Goal: Information Seeking & Learning: Learn about a topic

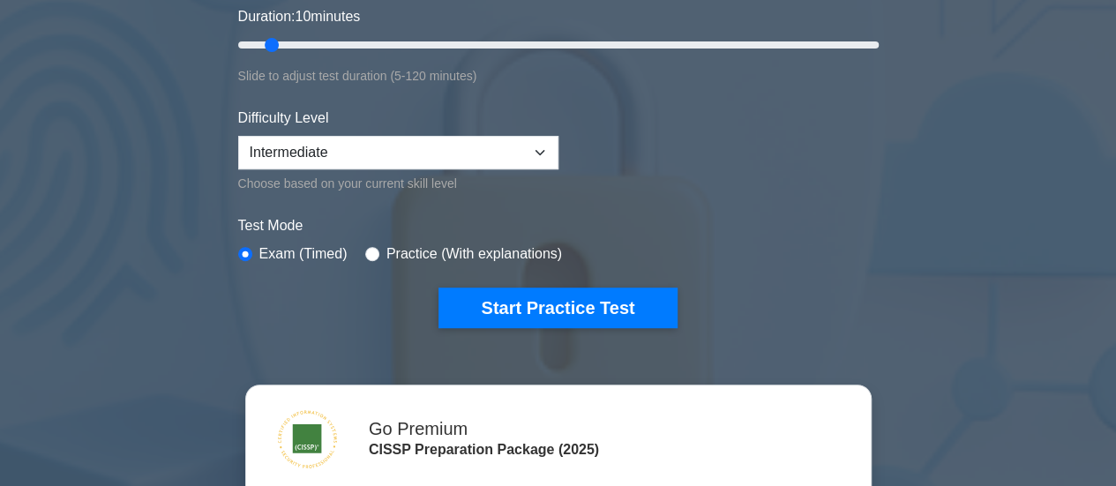
scroll to position [353, 0]
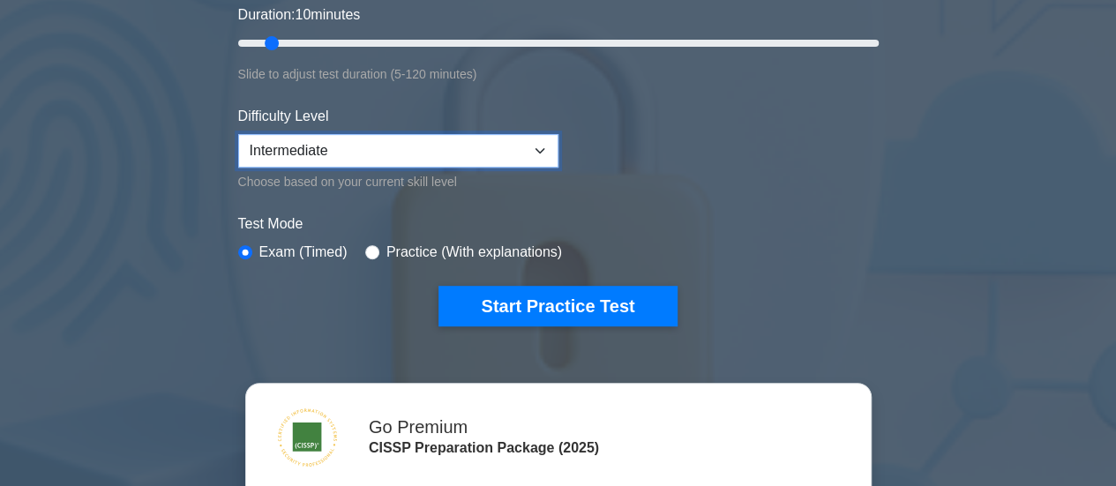
click at [427, 146] on select "Beginner Intermediate Expert" at bounding box center [398, 151] width 320 height 34
click at [743, 197] on form "Topics Security and Risk Management Asset Security Security Architecture and En…" at bounding box center [558, 53] width 641 height 545
click at [376, 246] on div "Practice (With explanations)" at bounding box center [463, 252] width 197 height 21
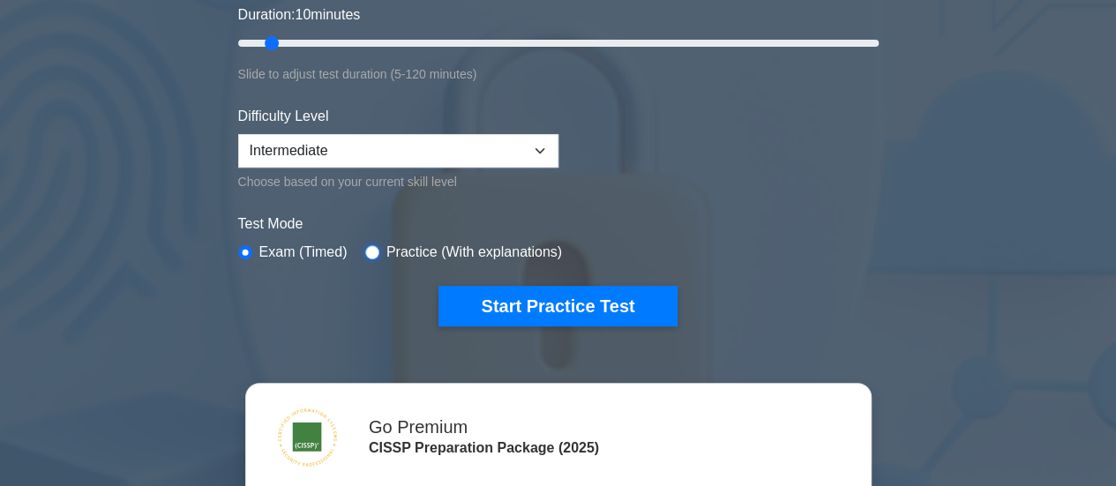
click at [366, 250] on input "radio" at bounding box center [372, 252] width 14 height 14
radio input "true"
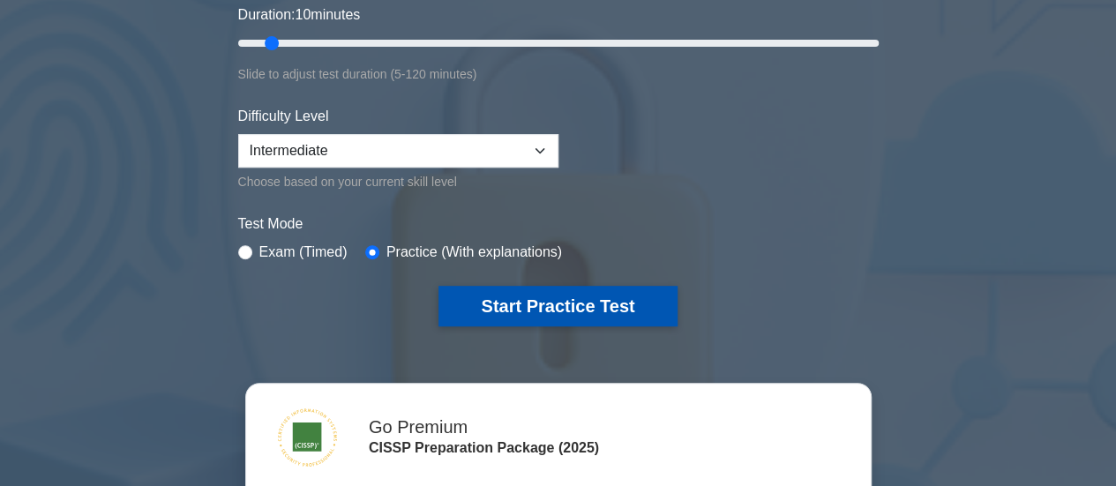
click at [545, 305] on button "Start Practice Test" at bounding box center [558, 306] width 238 height 41
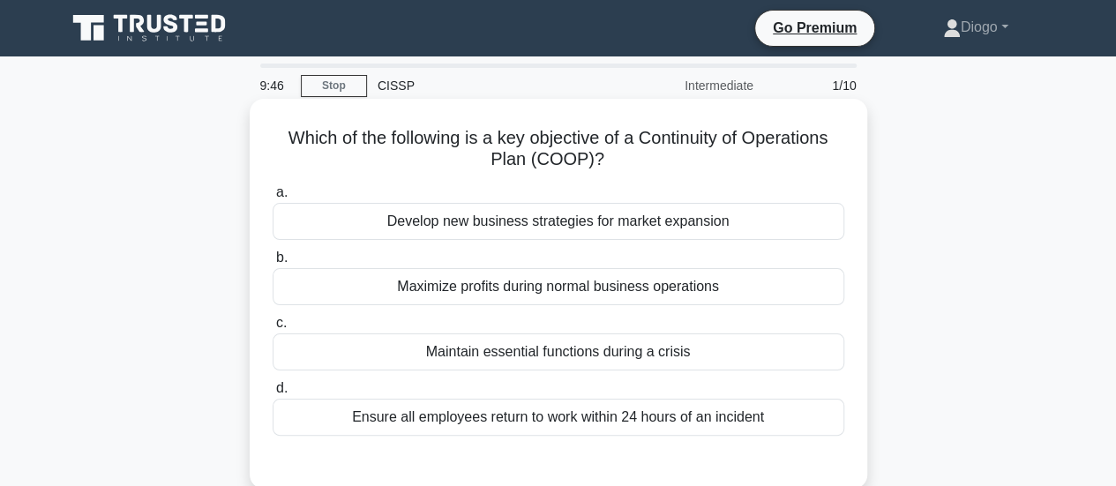
scroll to position [88, 0]
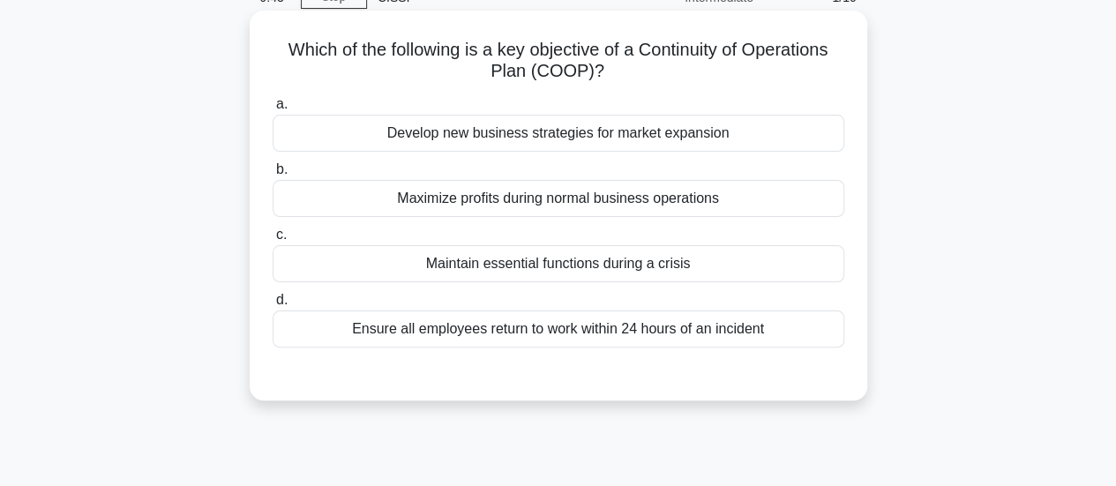
click at [628, 260] on div "Maintain essential functions during a crisis" at bounding box center [559, 263] width 572 height 37
click at [273, 241] on input "c. Maintain essential functions during a crisis" at bounding box center [273, 234] width 0 height 11
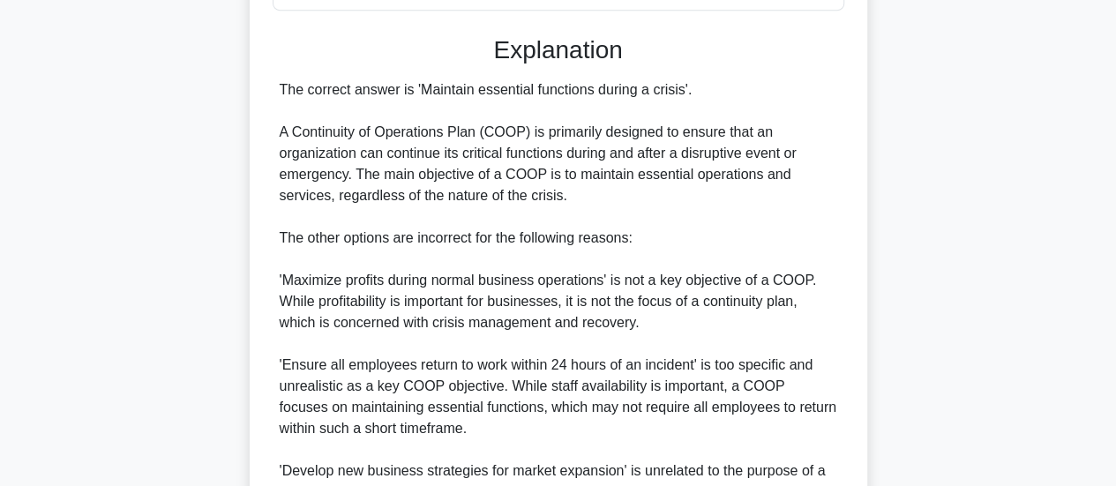
scroll to position [620, 0]
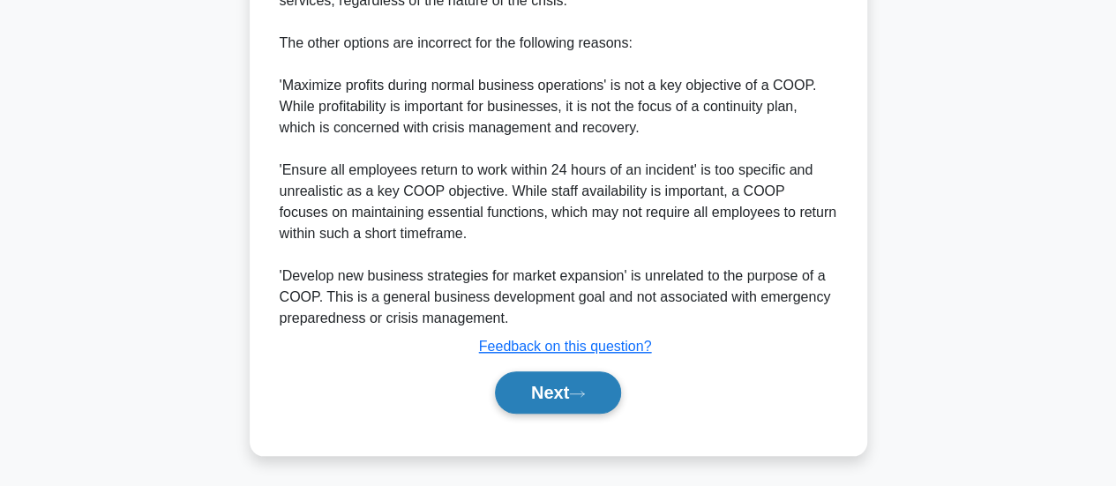
click at [563, 398] on button "Next" at bounding box center [558, 392] width 126 height 42
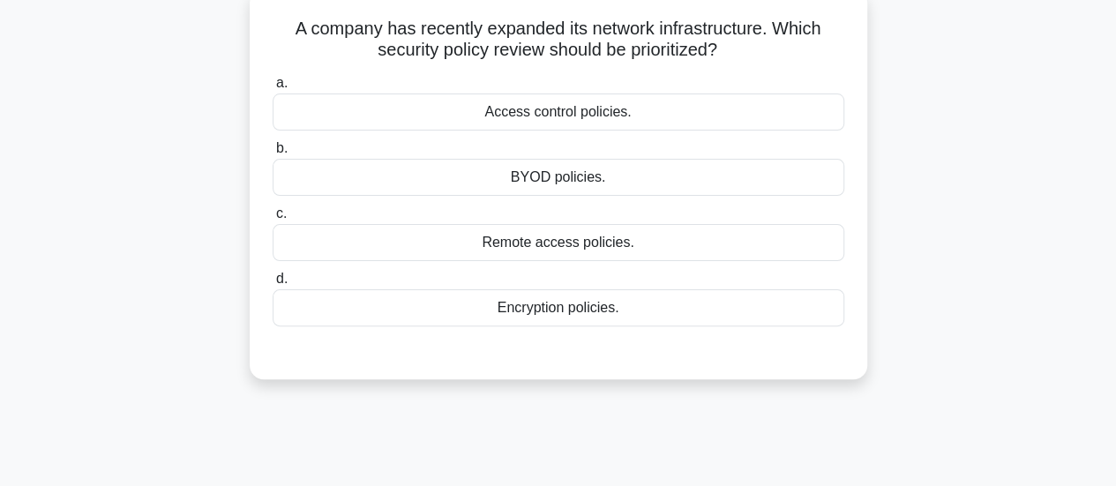
scroll to position [0, 0]
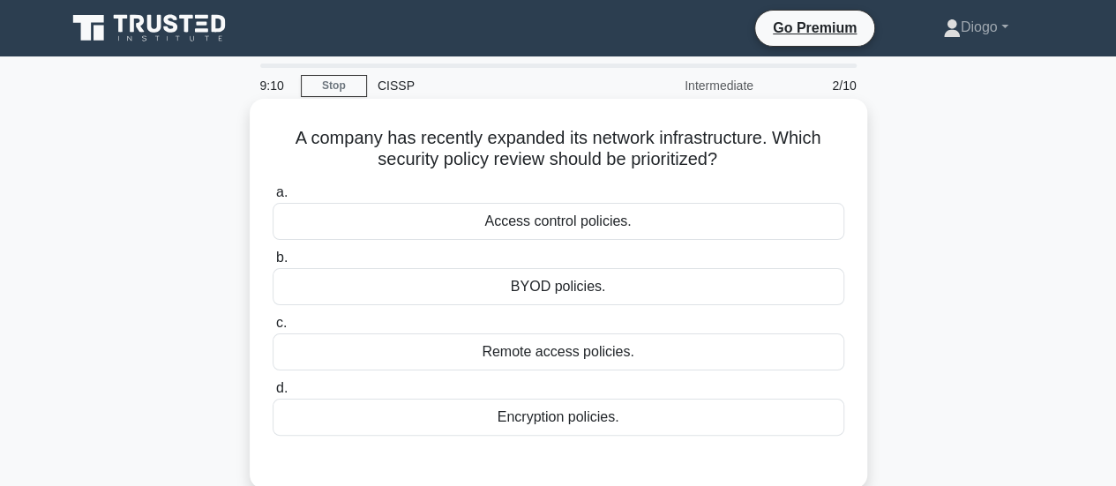
click at [586, 223] on div "Access control policies." at bounding box center [559, 221] width 572 height 37
click at [273, 199] on input "a. Access control policies." at bounding box center [273, 192] width 0 height 11
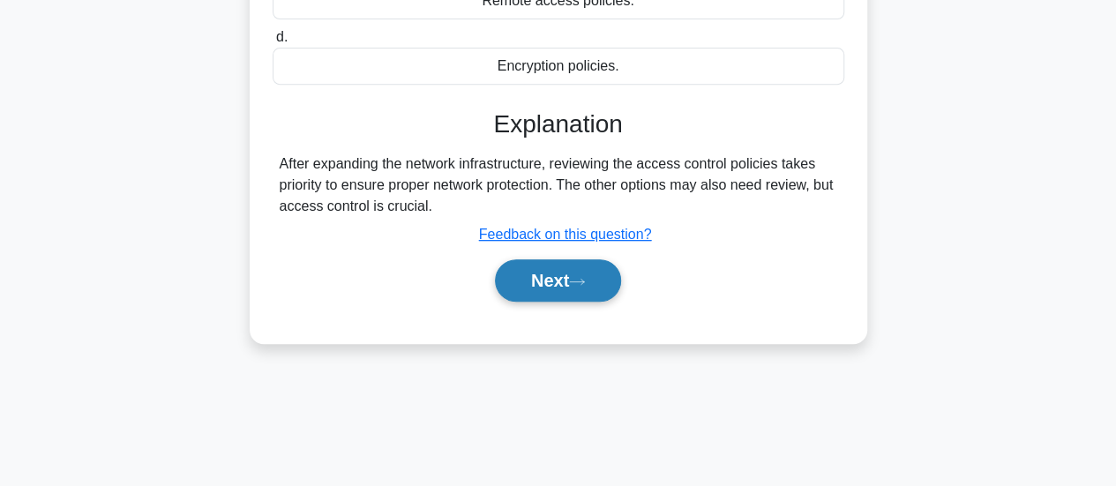
scroll to position [353, 0]
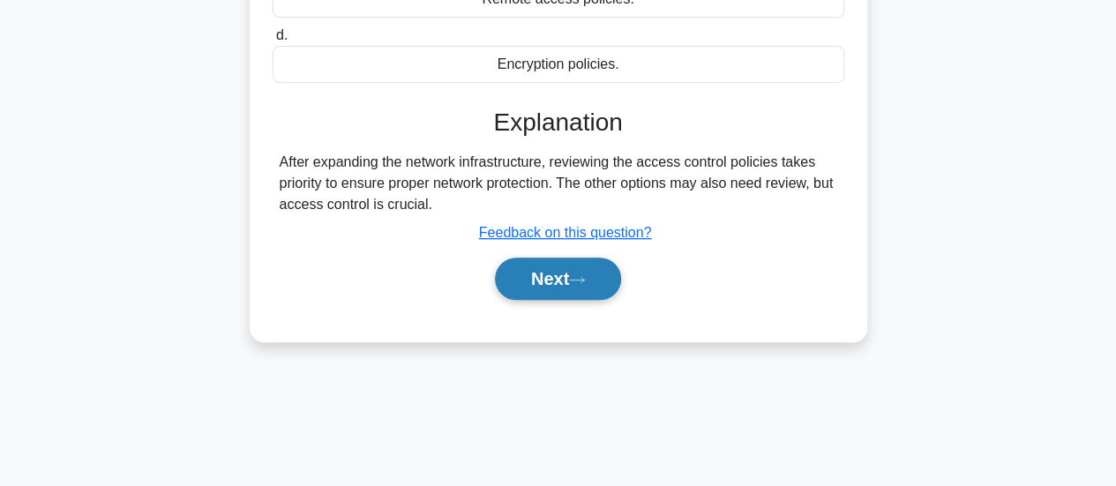
click at [559, 276] on button "Next" at bounding box center [558, 279] width 126 height 42
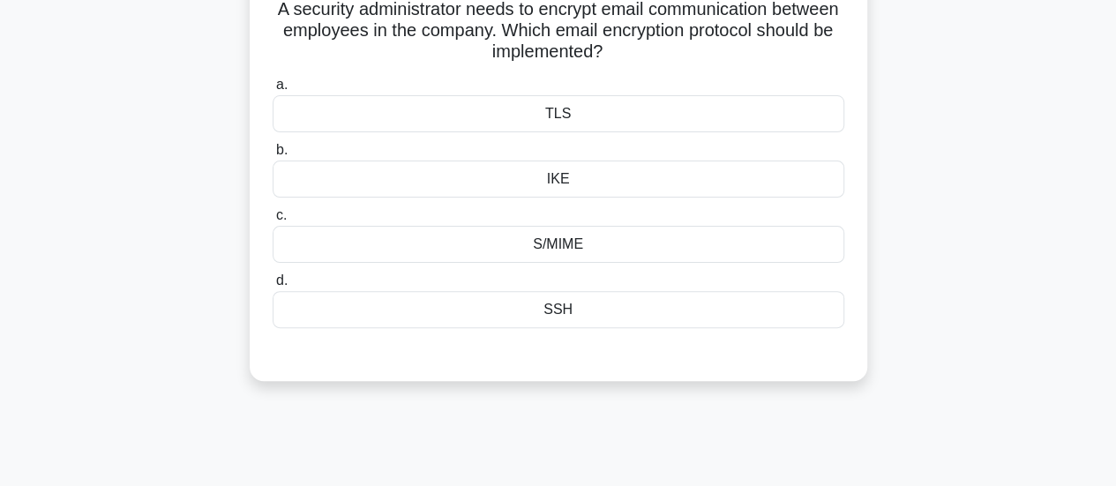
scroll to position [0, 0]
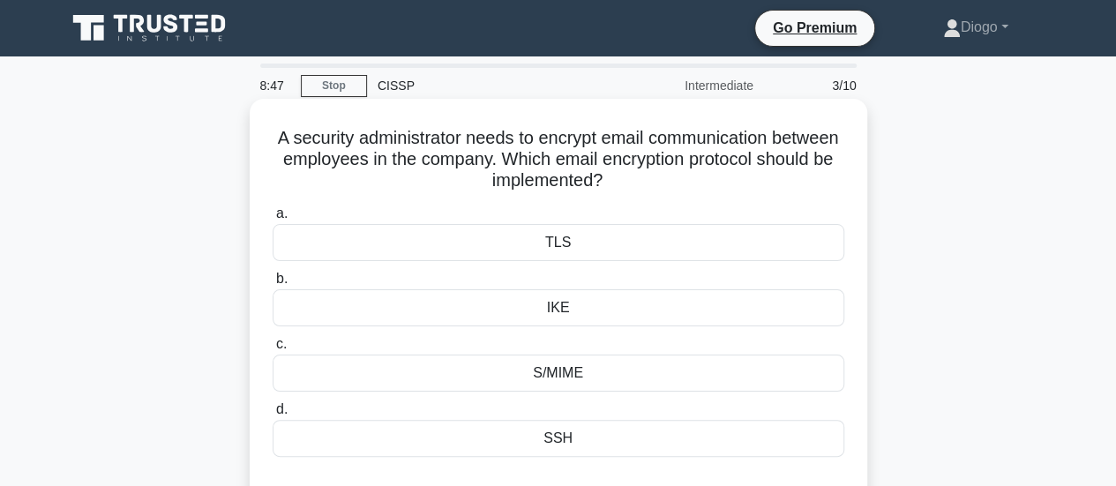
click at [565, 241] on div "TLS" at bounding box center [559, 242] width 572 height 37
click at [334, 255] on div "TLS" at bounding box center [559, 242] width 572 height 37
click at [273, 220] on input "a. TLS" at bounding box center [273, 213] width 0 height 11
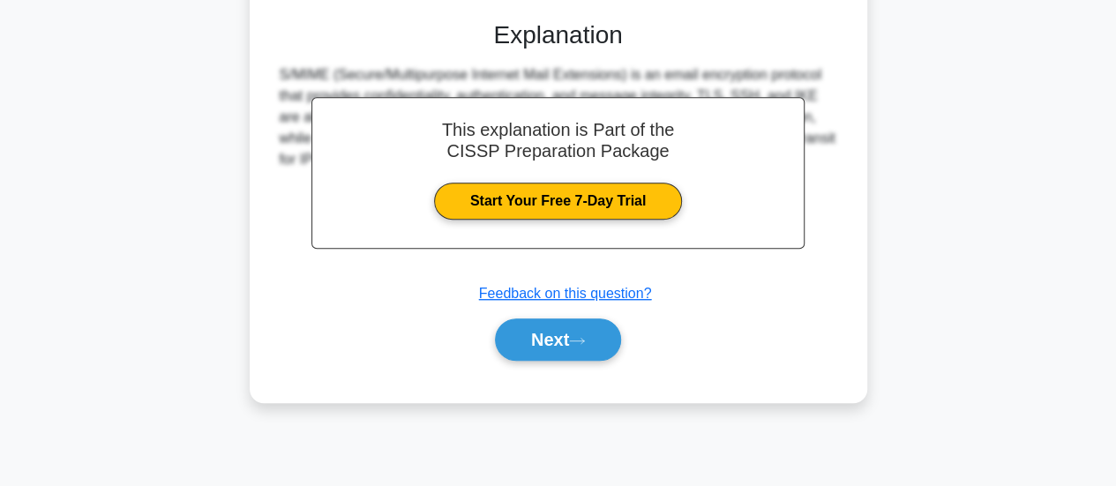
scroll to position [467, 0]
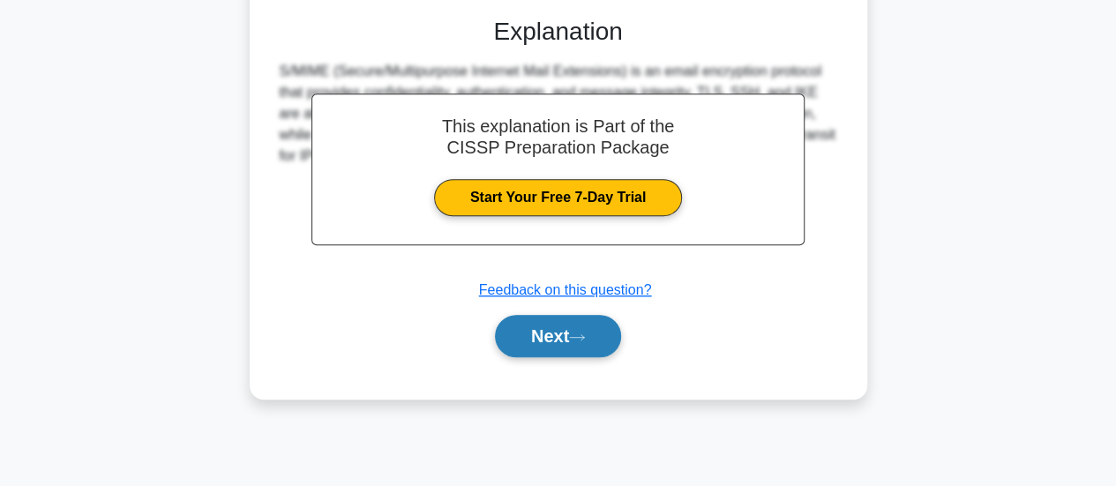
click at [570, 329] on button "Next" at bounding box center [558, 336] width 126 height 42
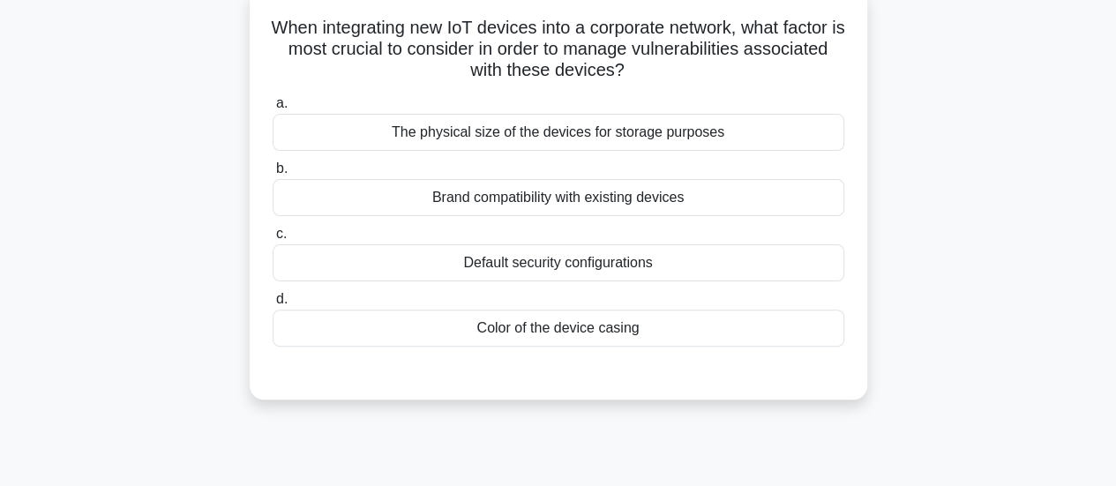
scroll to position [114, 0]
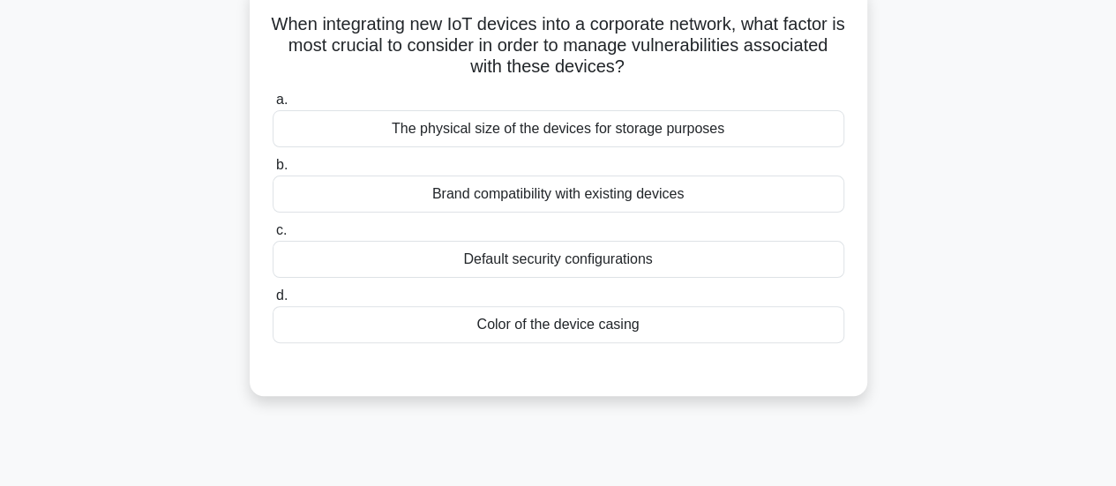
click at [571, 199] on div "Brand compatibility with existing devices" at bounding box center [559, 194] width 572 height 37
click at [273, 171] on input "b. Brand compatibility with existing devices" at bounding box center [273, 165] width 0 height 11
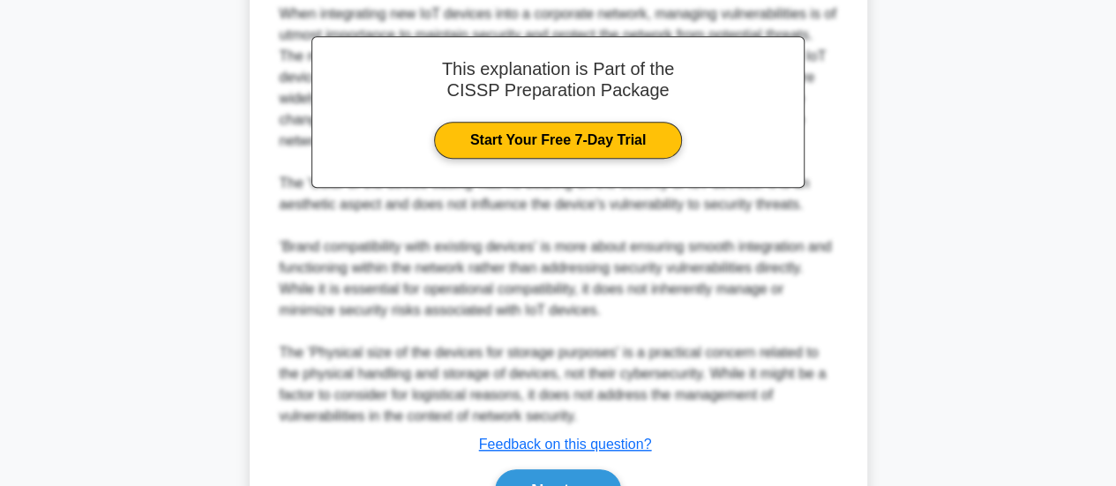
scroll to position [555, 0]
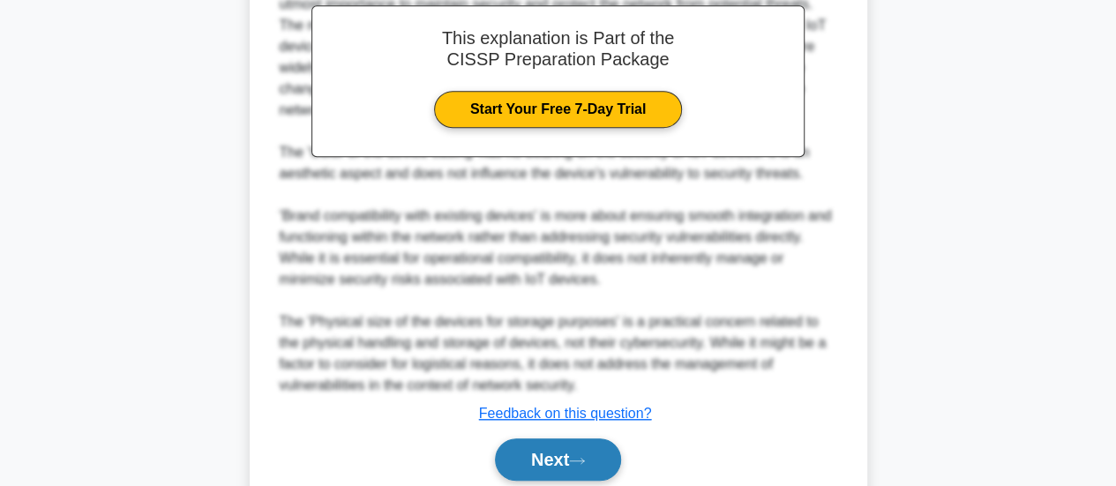
click at [585, 456] on icon at bounding box center [577, 461] width 16 height 10
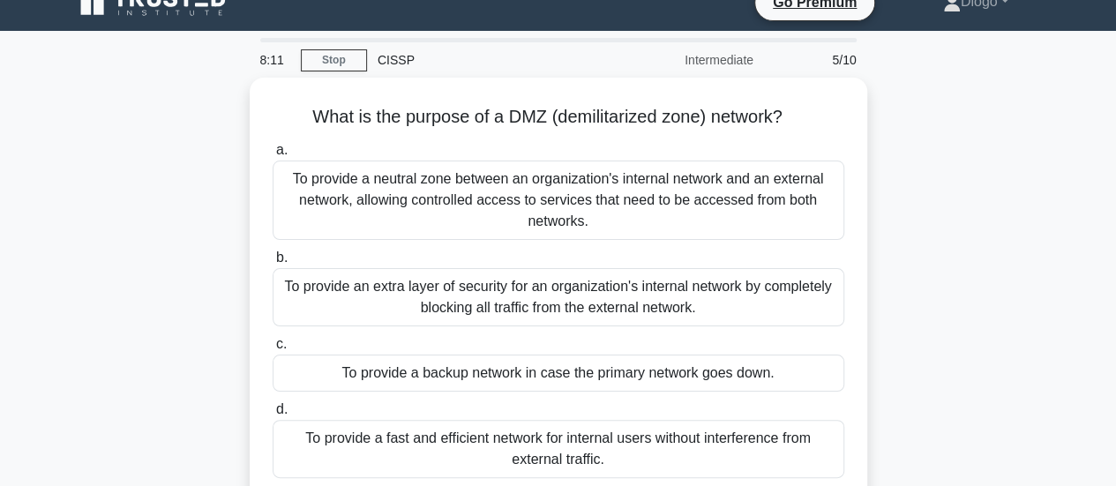
scroll to position [114, 0]
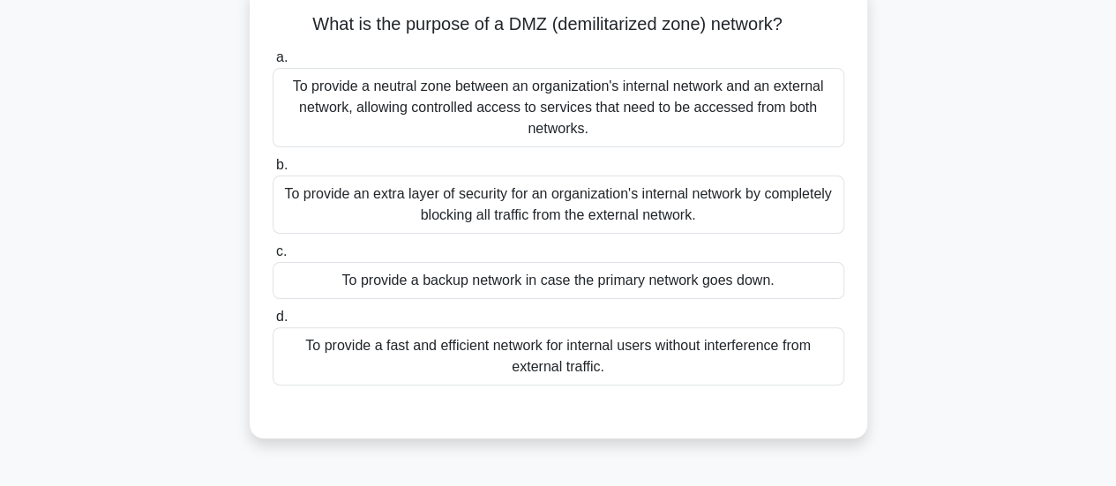
click at [559, 118] on div "To provide a neutral zone between an organization's internal network and an ext…" at bounding box center [559, 107] width 572 height 79
click at [273, 64] on input "a. To provide a neutral zone between an organization's internal network and an …" at bounding box center [273, 57] width 0 height 11
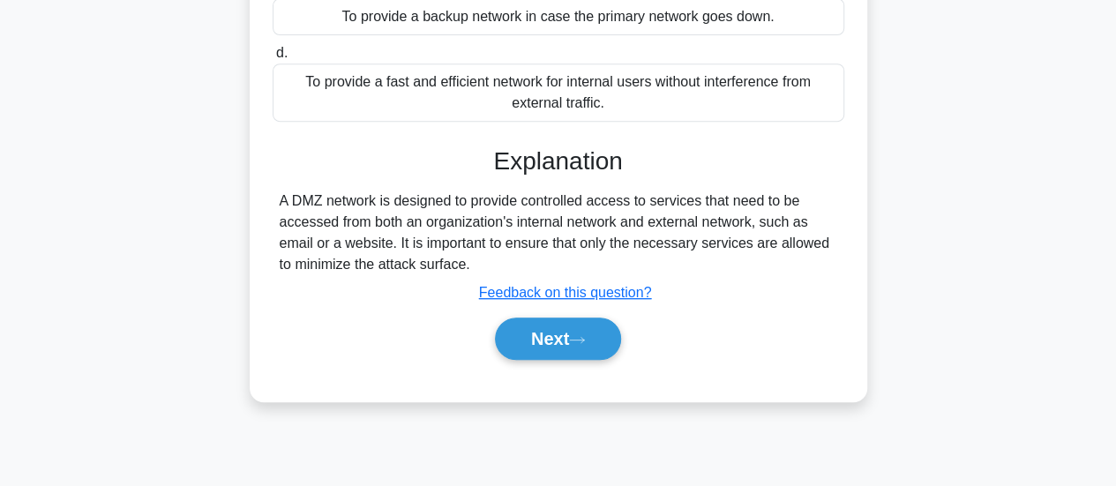
scroll to position [379, 0]
click at [555, 333] on button "Next" at bounding box center [558, 338] width 126 height 42
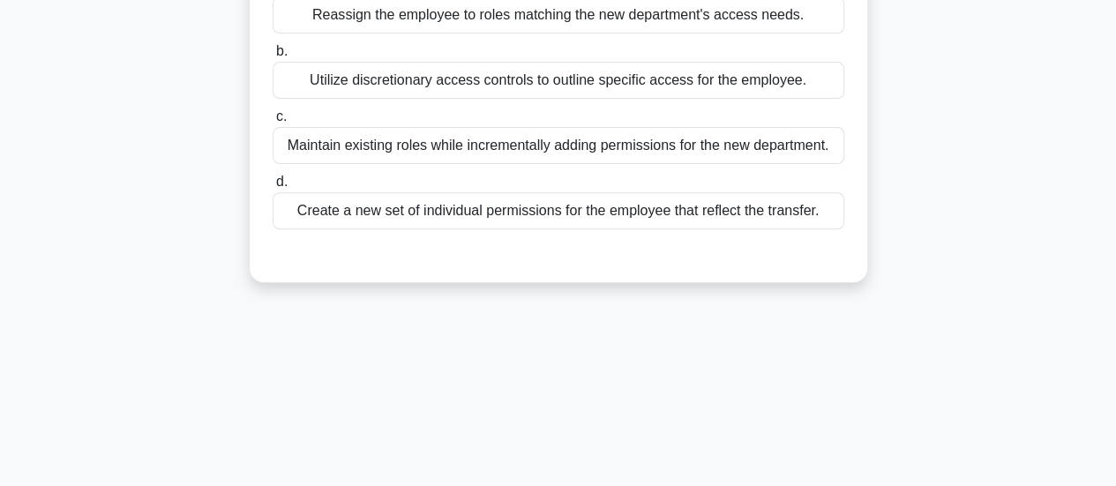
scroll to position [26, 0]
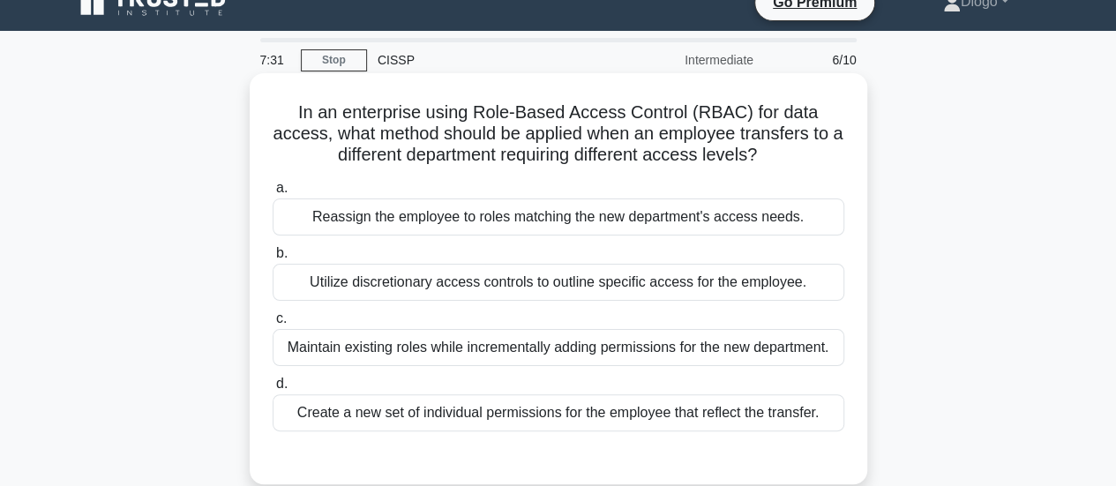
click at [583, 221] on div "Reassign the employee to roles matching the new department's access needs." at bounding box center [559, 217] width 572 height 37
click at [273, 194] on input "a. Reassign the employee to roles matching the new department's access needs." at bounding box center [273, 188] width 0 height 11
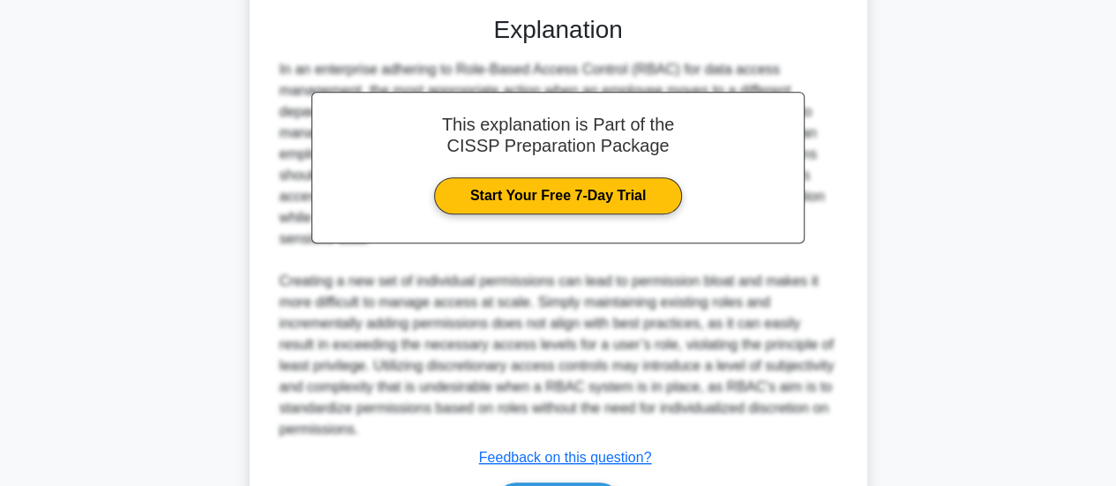
scroll to position [578, 0]
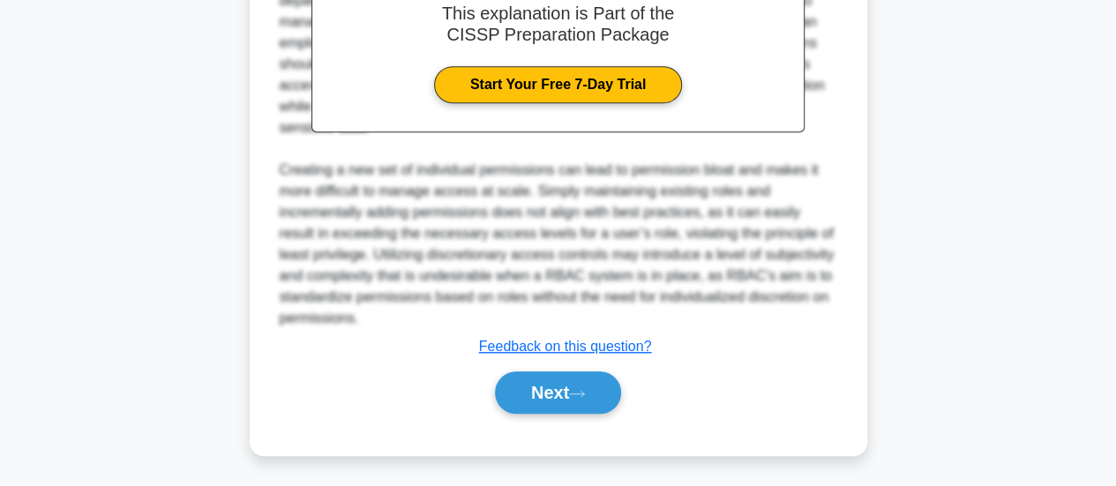
click at [578, 416] on div "Next" at bounding box center [559, 392] width 572 height 56
click at [584, 392] on icon at bounding box center [577, 393] width 14 height 5
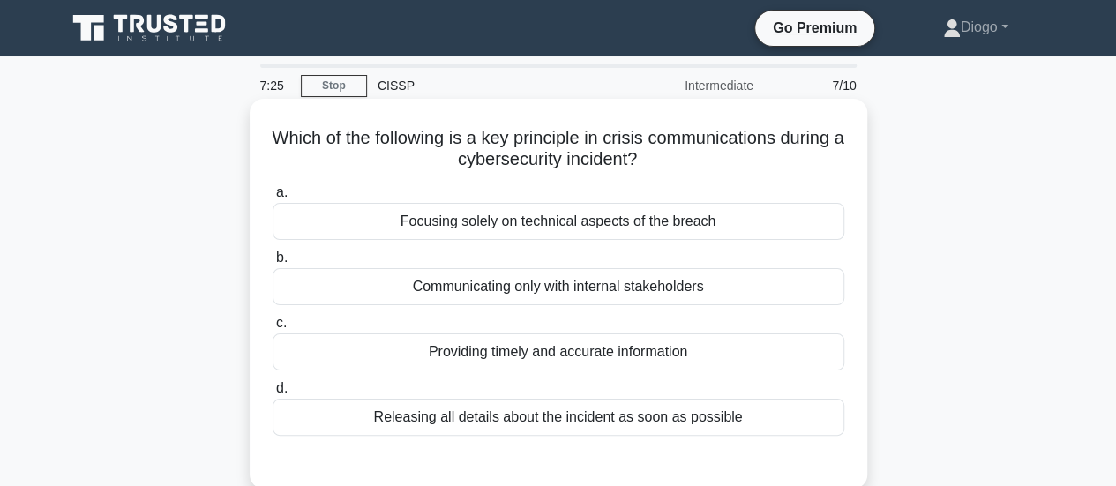
scroll to position [0, 0]
click at [616, 421] on div "Releasing all details about the incident as soon as possible" at bounding box center [559, 417] width 572 height 37
click at [273, 394] on input "d. Releasing all details about the incident as soon as possible" at bounding box center [273, 388] width 0 height 11
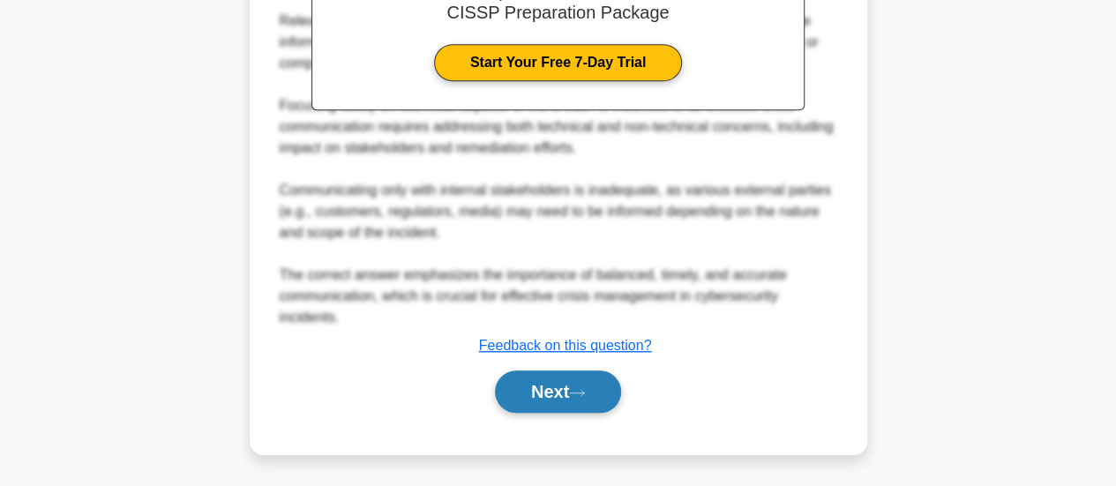
click at [592, 401] on button "Next" at bounding box center [558, 392] width 126 height 42
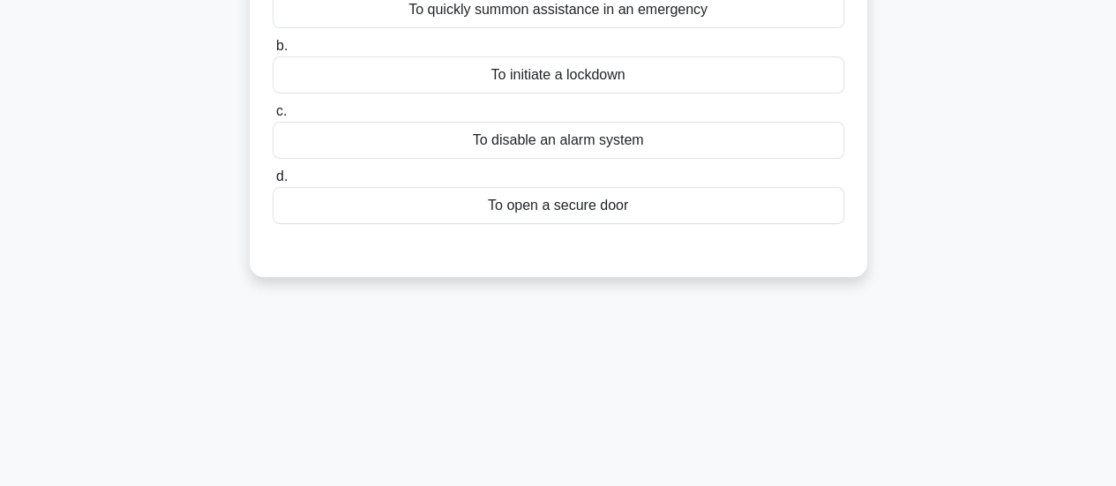
scroll to position [26, 0]
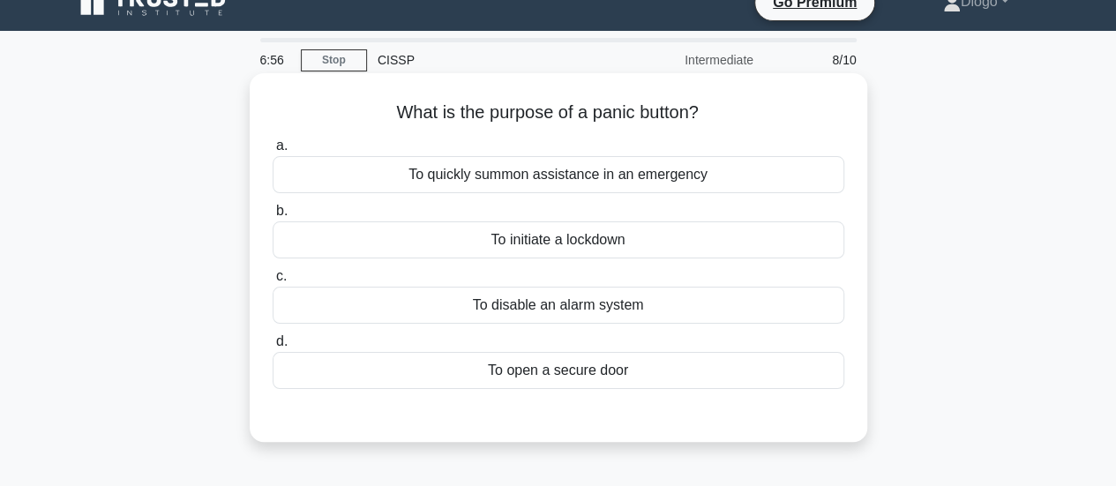
click at [612, 364] on div "To open a secure door" at bounding box center [559, 370] width 572 height 37
click at [273, 348] on input "d. To open a secure door" at bounding box center [273, 341] width 0 height 11
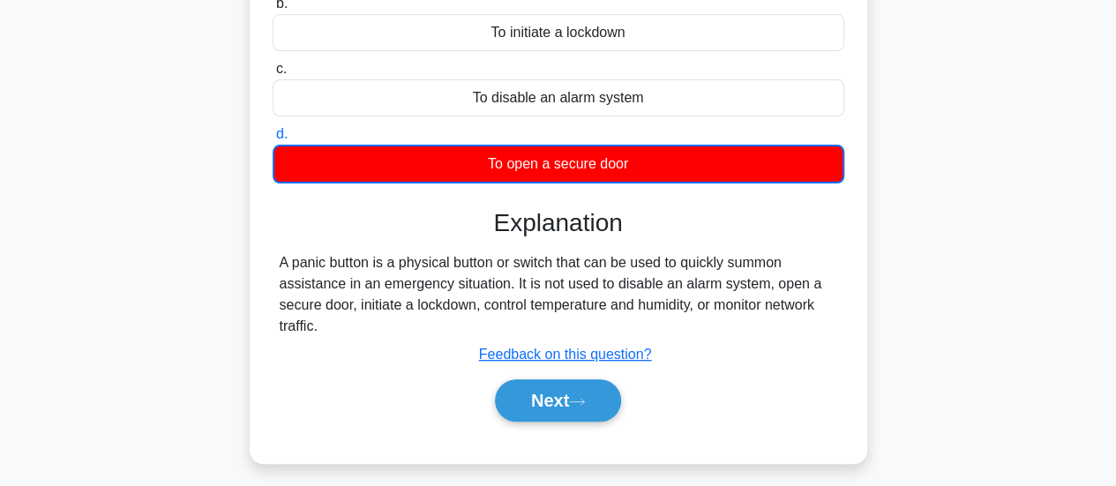
scroll to position [379, 0]
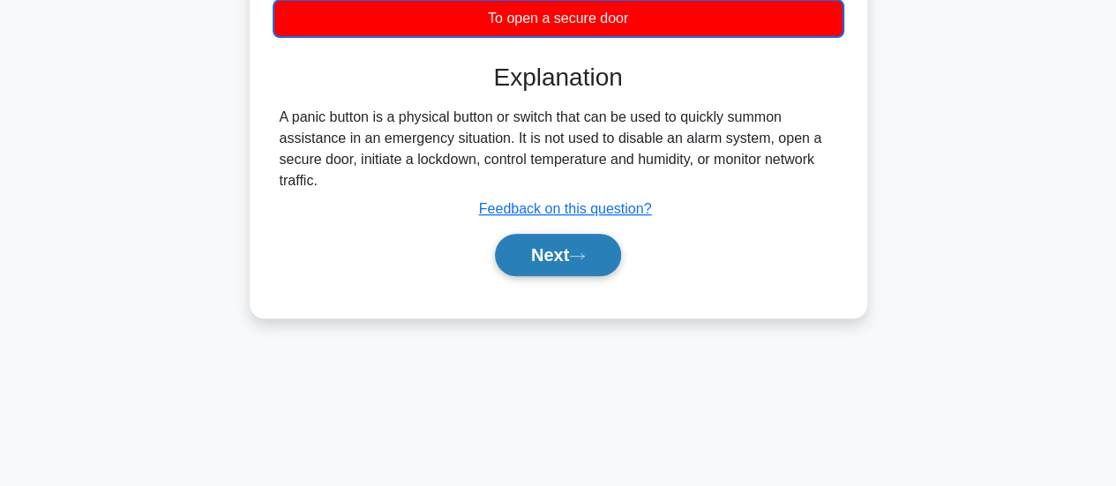
click at [584, 270] on button "Next" at bounding box center [558, 255] width 126 height 42
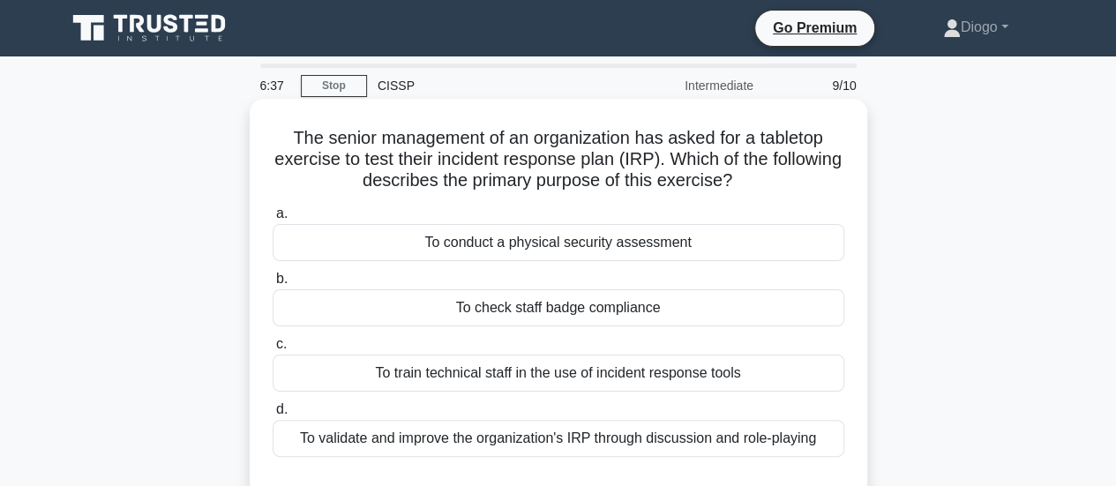
scroll to position [88, 0]
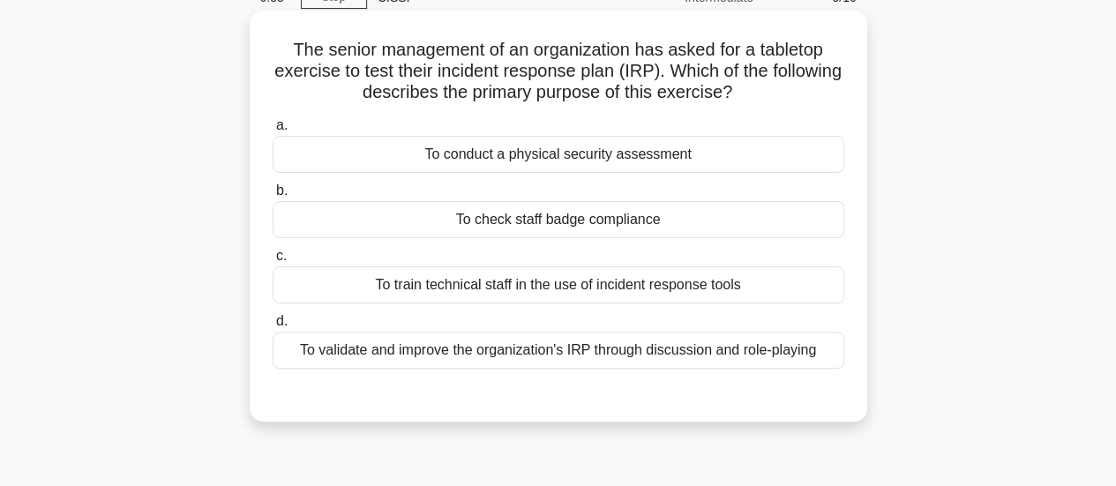
click at [641, 353] on div "To validate and improve the organization's IRP through discussion and role-play…" at bounding box center [559, 350] width 572 height 37
click at [273, 327] on input "d. To validate and improve the organization's IRP through discussion and role-p…" at bounding box center [273, 321] width 0 height 11
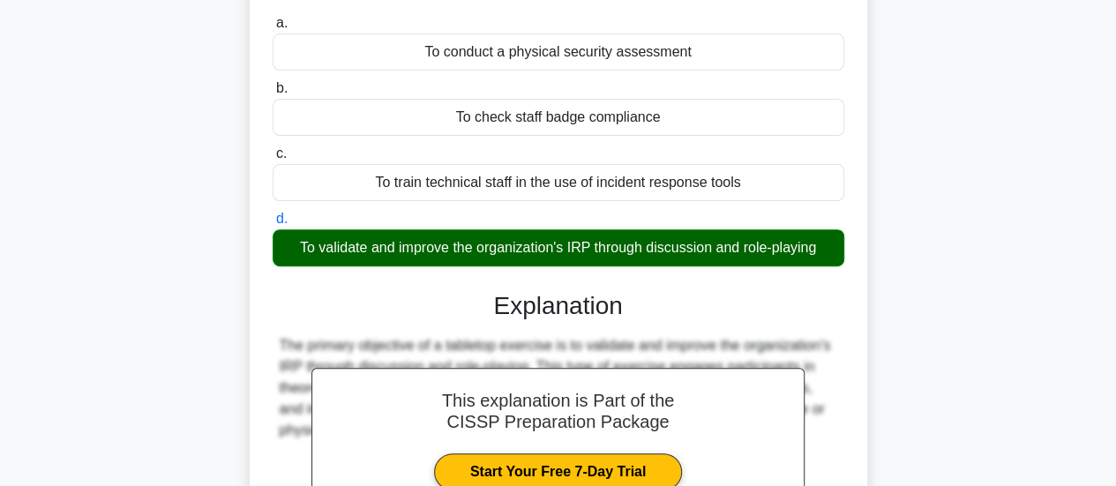
scroll to position [353, 0]
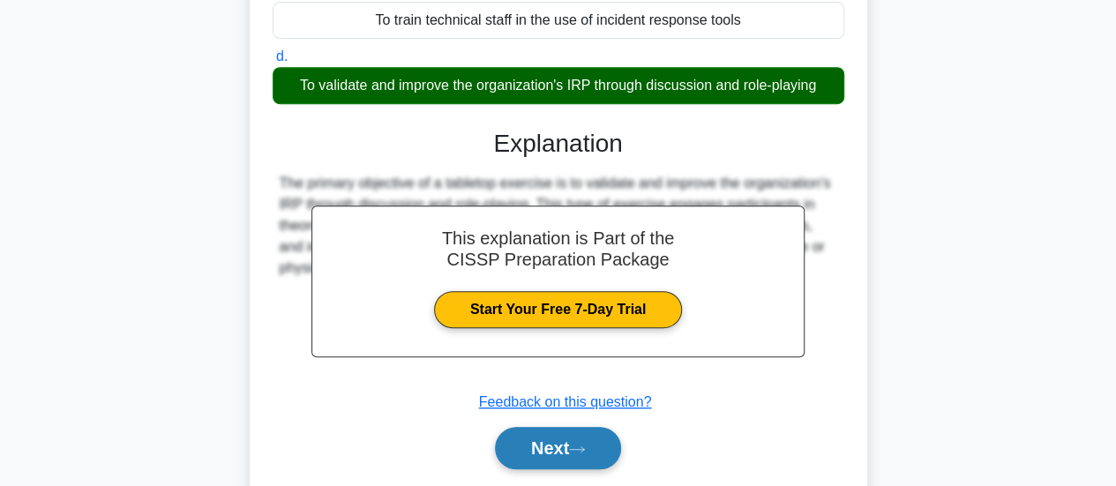
click at [574, 456] on button "Next" at bounding box center [558, 448] width 126 height 42
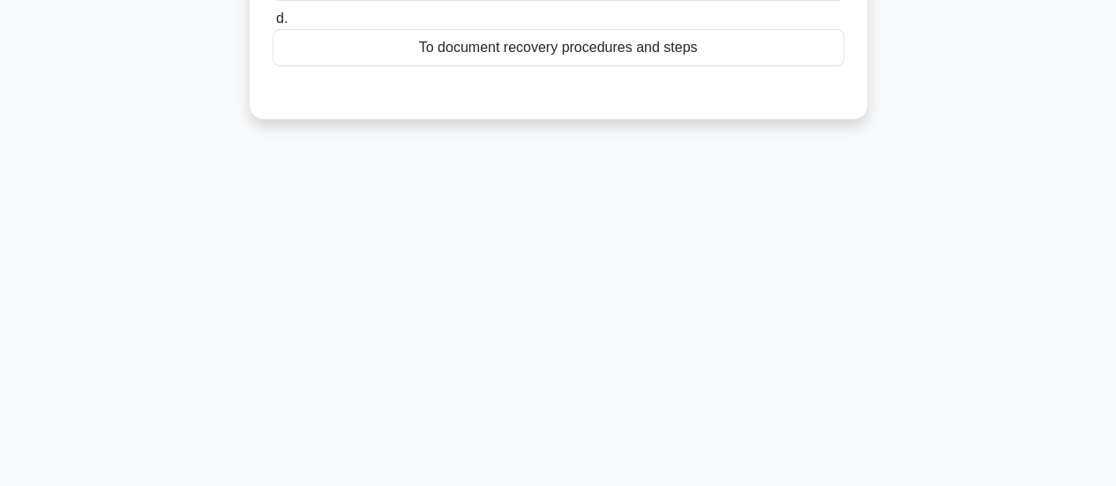
scroll to position [0, 0]
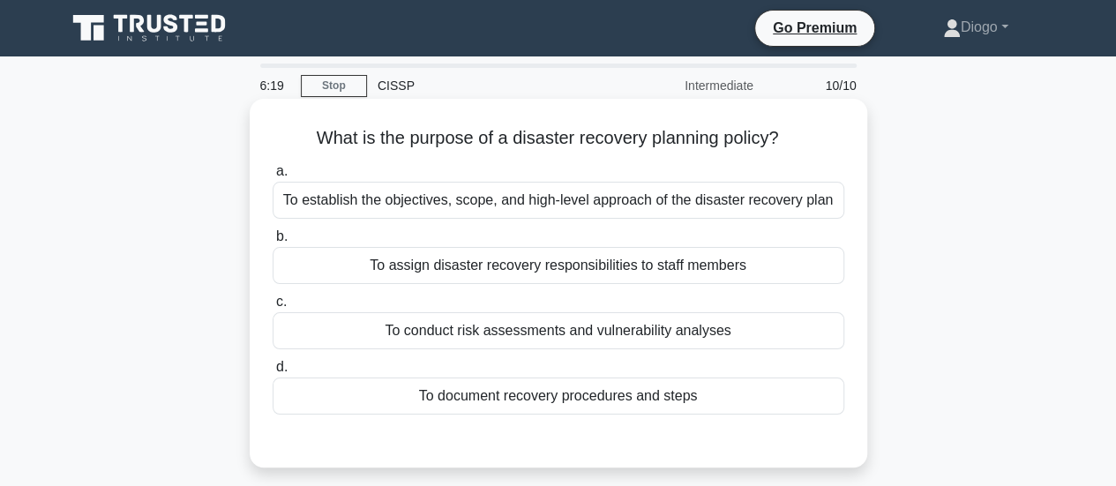
click at [545, 404] on div "To document recovery procedures and steps" at bounding box center [559, 396] width 572 height 37
click at [273, 373] on input "d. To document recovery procedures and steps" at bounding box center [273, 367] width 0 height 11
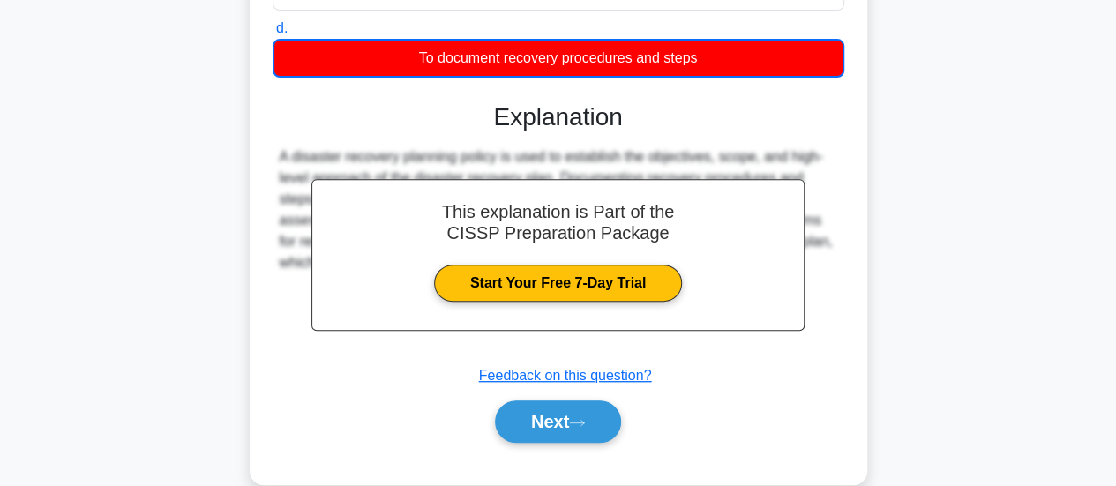
scroll to position [441, 0]
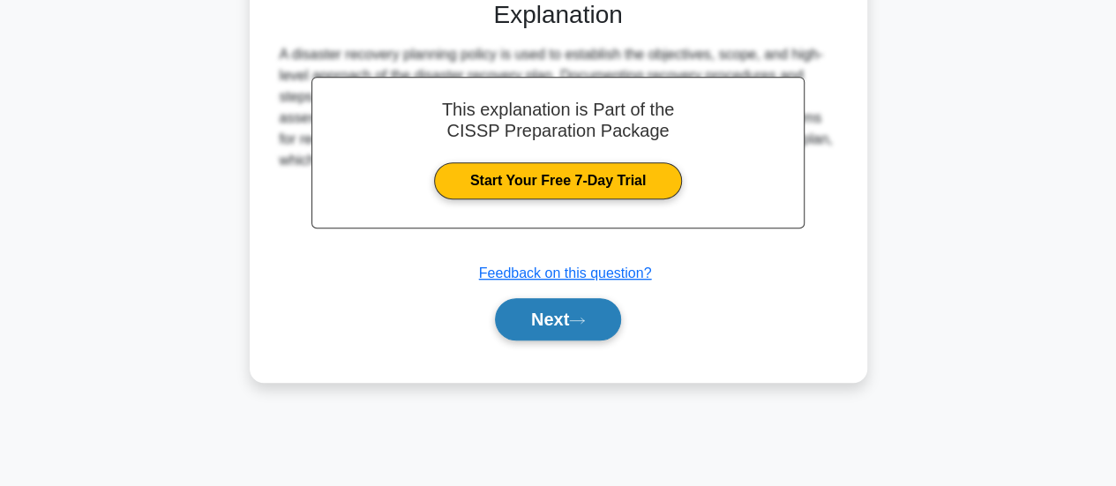
click at [564, 341] on button "Next" at bounding box center [558, 319] width 126 height 42
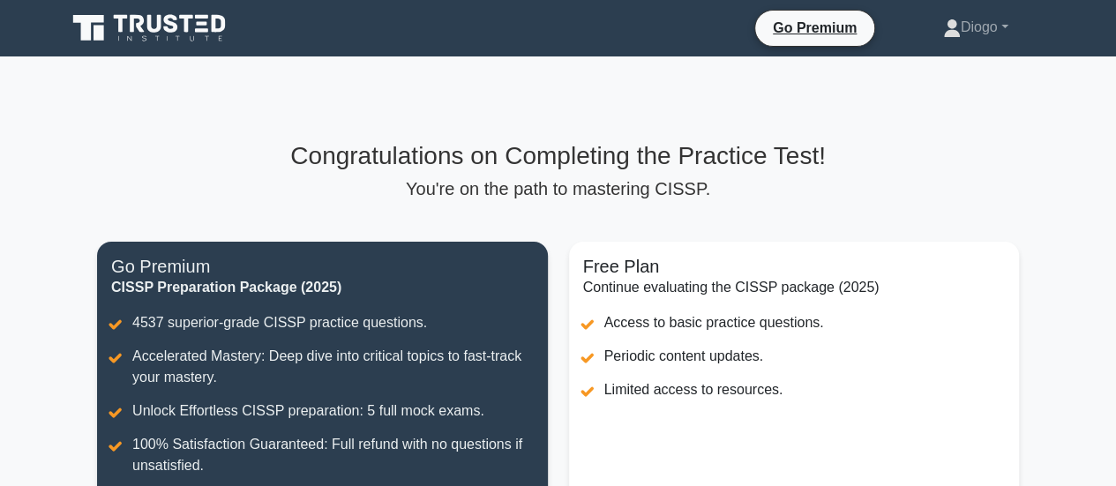
scroll to position [353, 0]
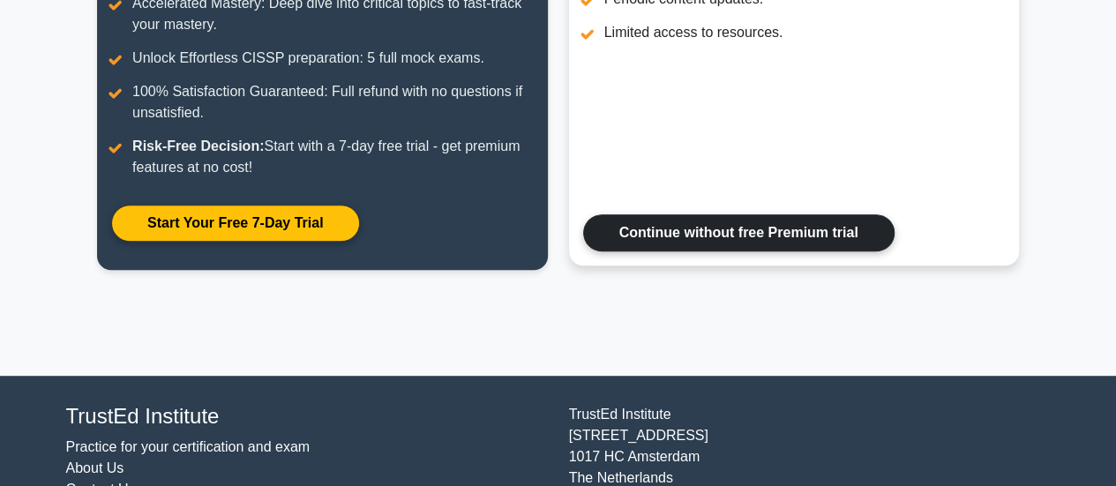
click at [733, 231] on link "Continue without free Premium trial" at bounding box center [738, 232] width 311 height 37
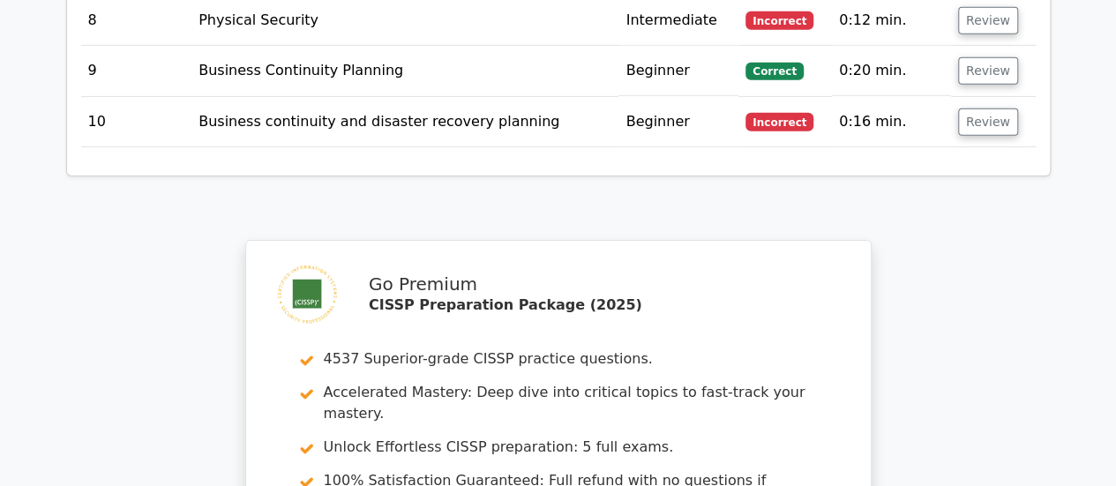
scroll to position [2698, 0]
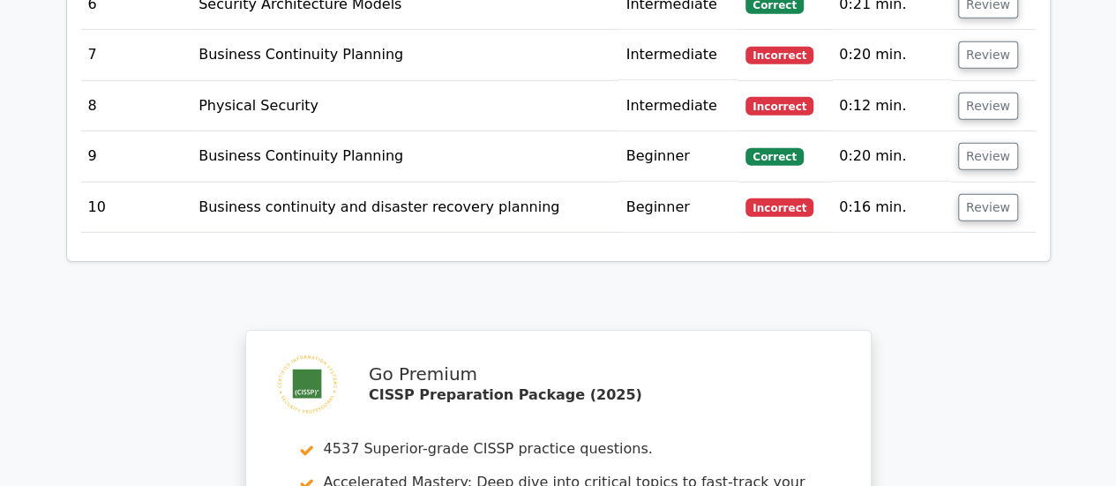
click at [387, 183] on td "Business continuity and disaster recovery planning" at bounding box center [404, 208] width 427 height 50
click at [978, 194] on button "Review" at bounding box center [988, 207] width 60 height 27
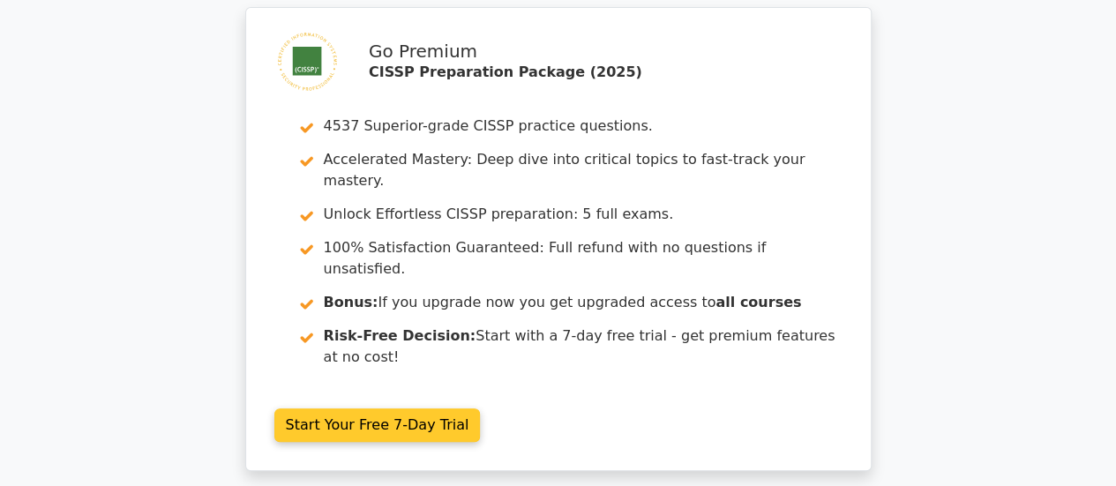
scroll to position [0, 0]
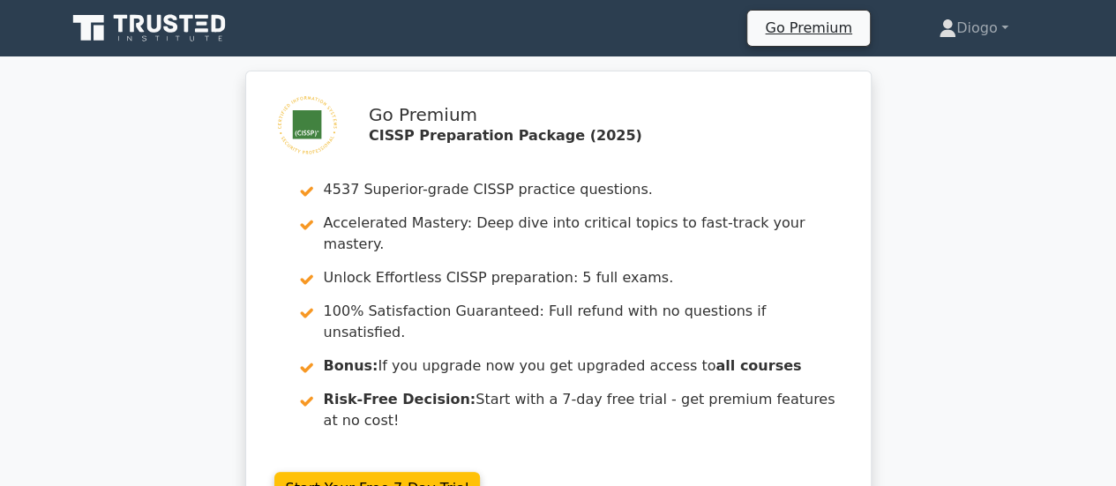
click at [157, 27] on icon at bounding box center [154, 24] width 14 height 18
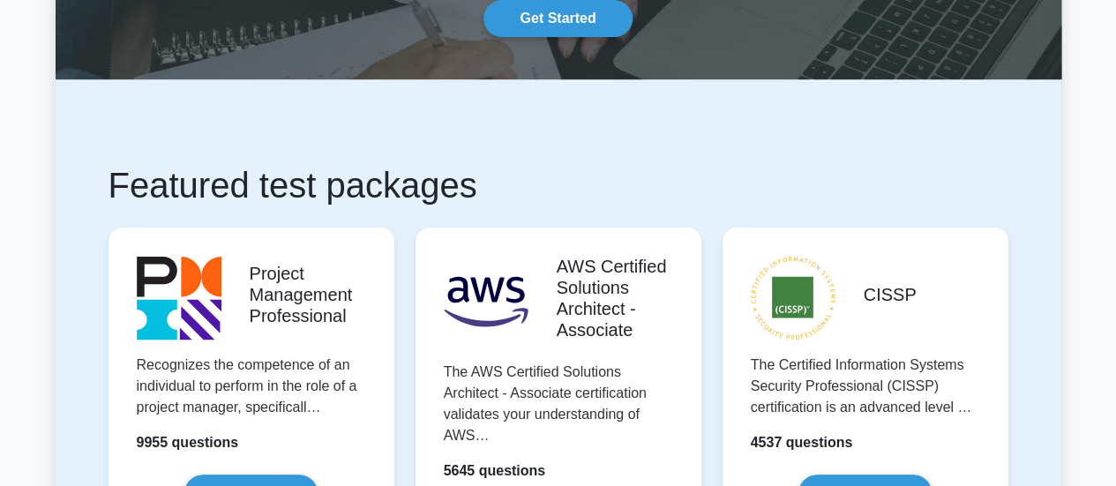
scroll to position [353, 0]
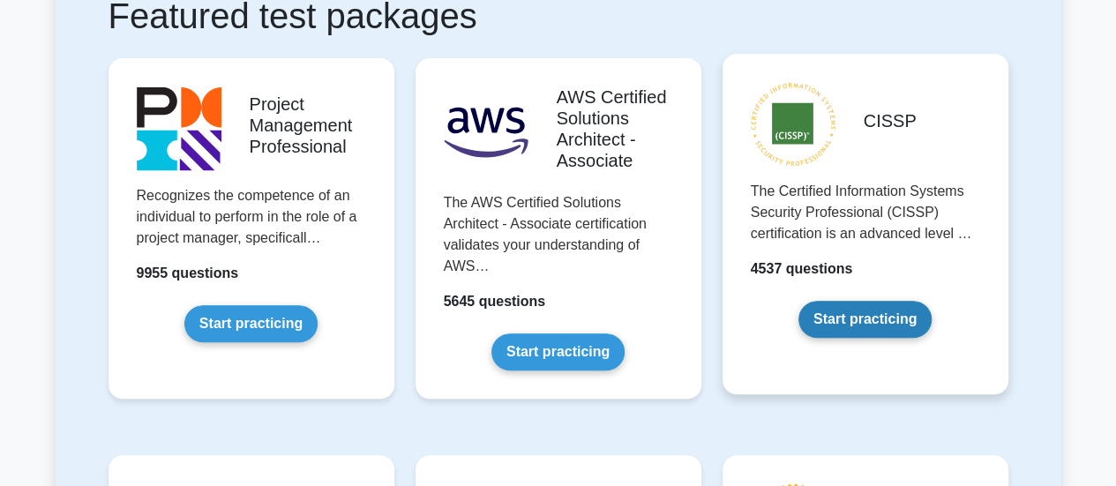
click at [861, 301] on link "Start practicing" at bounding box center [865, 319] width 133 height 37
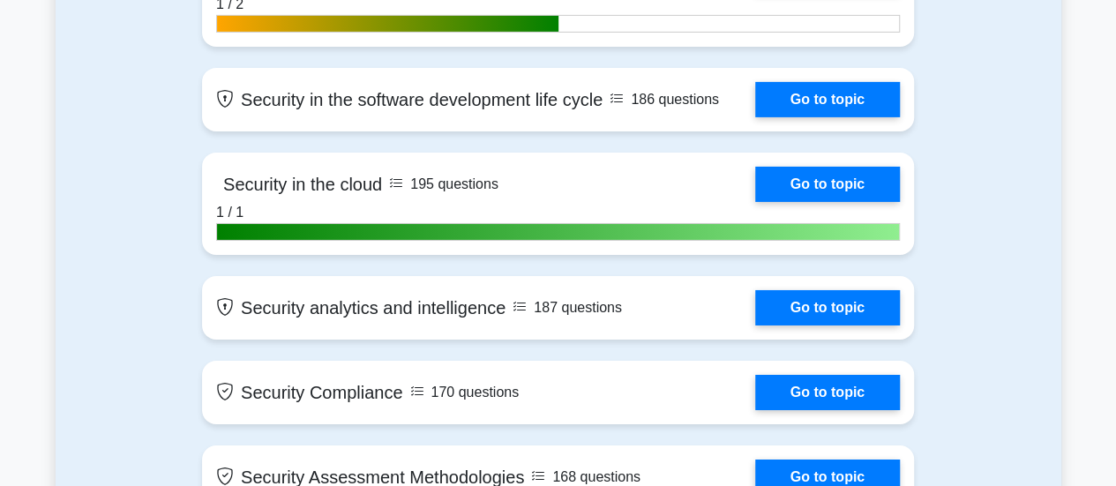
scroll to position [2559, 0]
